Goal: Information Seeking & Learning: Check status

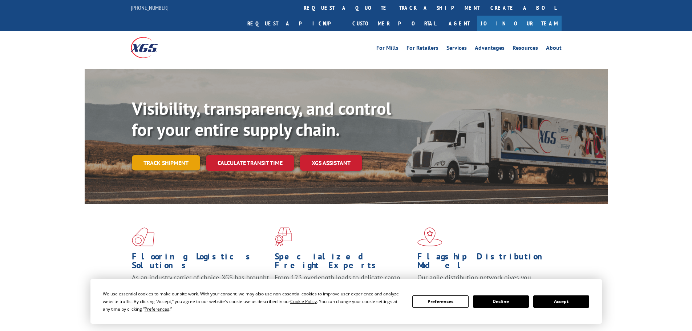
click at [176, 155] on link "Track shipment" at bounding box center [166, 162] width 68 height 15
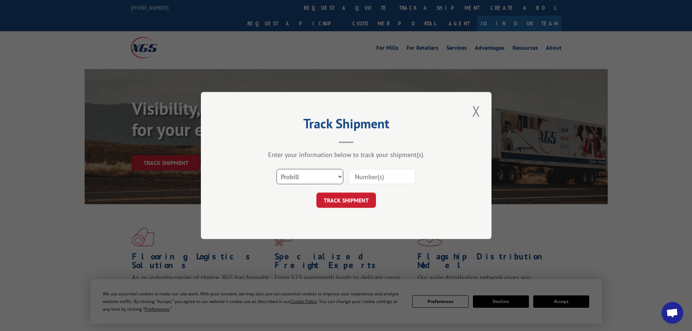
click at [330, 176] on select "Select category... Probill BOL PO" at bounding box center [309, 176] width 67 height 15
select select "bol"
click at [276, 169] on select "Select category... Probill BOL PO" at bounding box center [309, 176] width 67 height 15
click at [386, 178] on input at bounding box center [381, 176] width 67 height 15
paste input "6200027442"
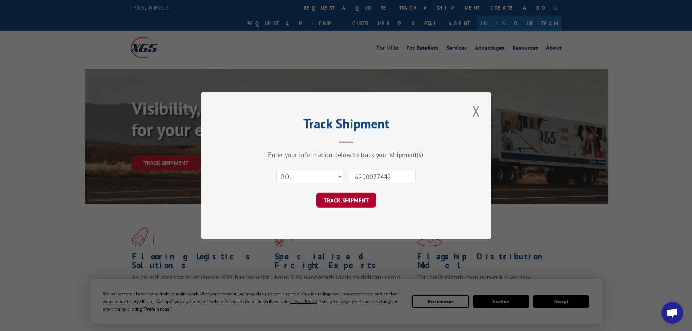
type input "6200027442"
click at [349, 201] on button "TRACK SHIPMENT" at bounding box center [346, 199] width 60 height 15
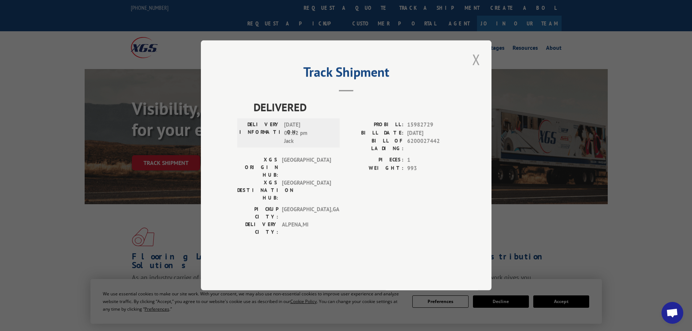
click at [476, 69] on button "Close modal" at bounding box center [476, 59] width 12 height 20
